Goal: Transaction & Acquisition: Purchase product/service

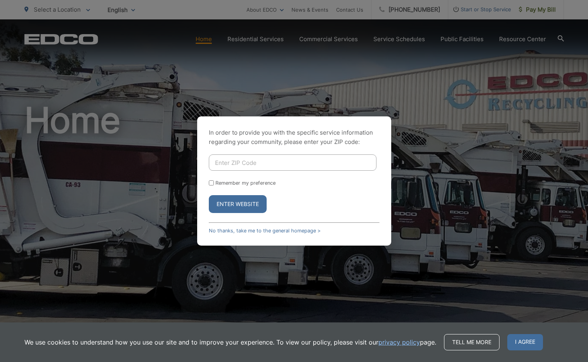
click at [239, 164] on input "Enter ZIP Code" at bounding box center [293, 162] width 168 height 16
type input "92078"
click at [242, 207] on button "Enter Website" at bounding box center [238, 204] width 58 height 18
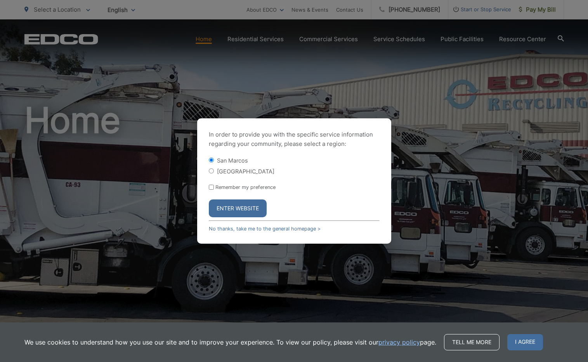
click at [241, 208] on button "Enter Website" at bounding box center [238, 208] width 58 height 18
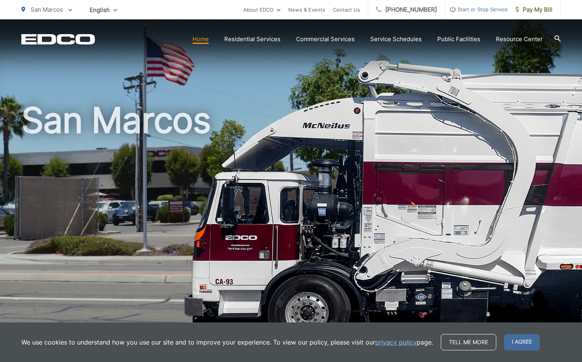
click at [534, 7] on span "Pay My Bill" at bounding box center [534, 9] width 37 height 9
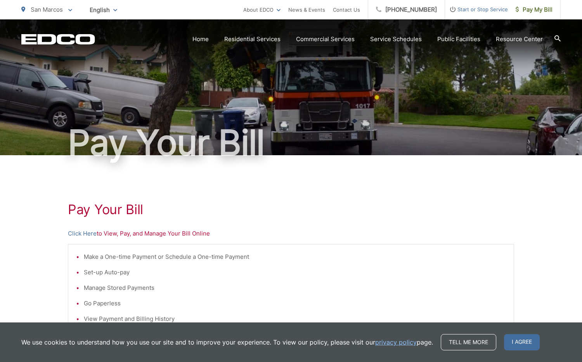
click at [78, 233] on link "Click Here" at bounding box center [82, 233] width 29 height 9
